Goal: Find specific page/section: Find specific page/section

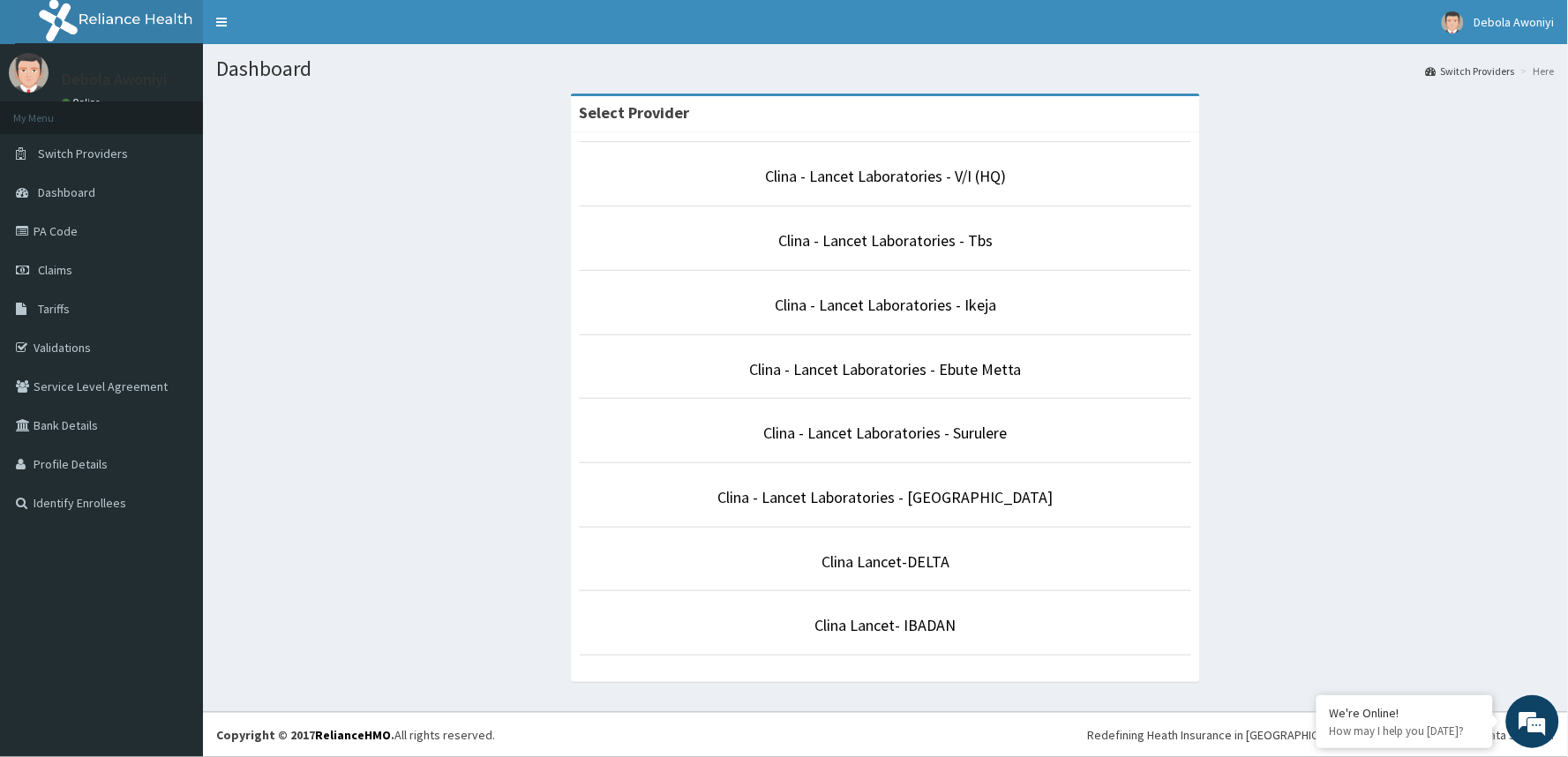
click at [305, 324] on div "Select Provider Clina - Lancet Laboratories - V/I (HQ) Clina - Lancet Laborator…" at bounding box center [885, 397] width 1338 height 606
click at [858, 183] on link "Clina - Lancet Laboratories - V/I (HQ)" at bounding box center [885, 176] width 241 height 20
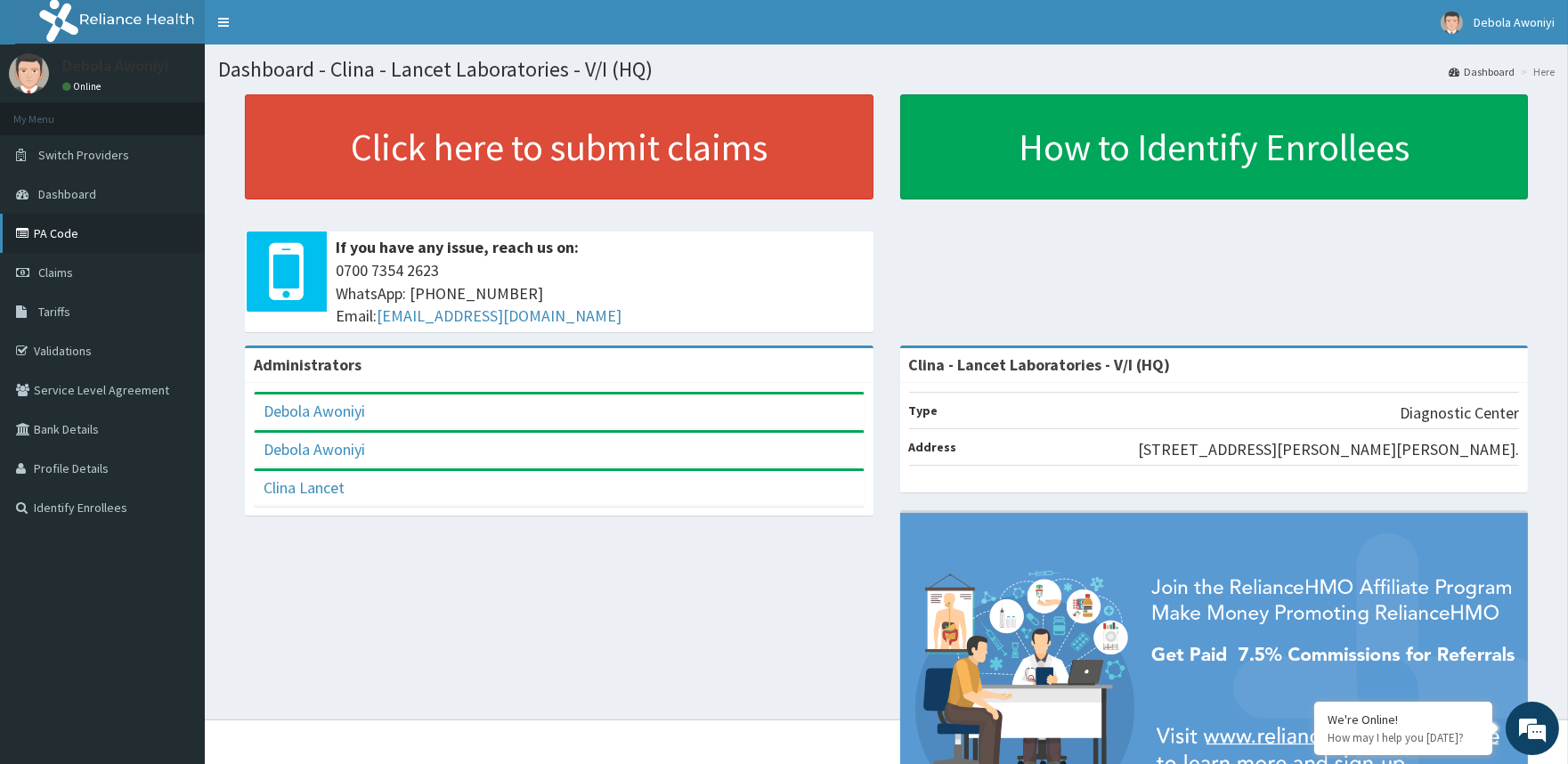
click at [72, 237] on link "PA Code" at bounding box center [102, 233] width 205 height 39
